Goal: Task Accomplishment & Management: Complete application form

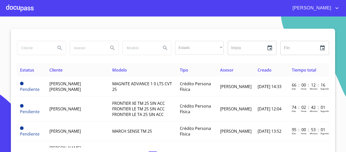
click at [16, 8] on div at bounding box center [20, 8] width 28 height 16
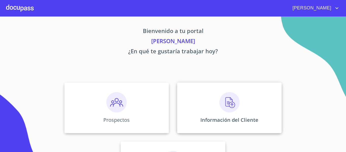
click at [236, 114] on div "Información del Cliente" at bounding box center [229, 107] width 105 height 51
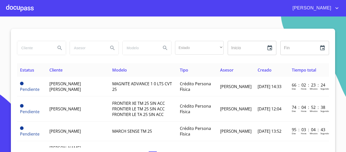
click at [29, 9] on div at bounding box center [20, 8] width 28 height 16
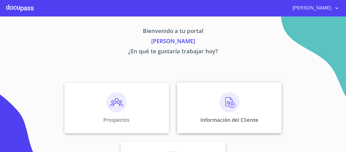
click at [234, 100] on img at bounding box center [229, 102] width 20 height 20
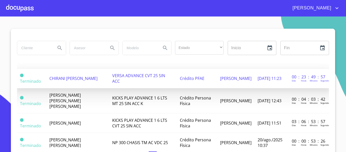
scroll to position [278, 0]
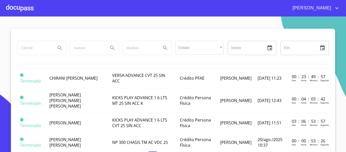
click at [80, 45] on span "[PERSON_NAME] [PERSON_NAME]" at bounding box center [64, 38] width 31 height 11
